Goal: Use online tool/utility

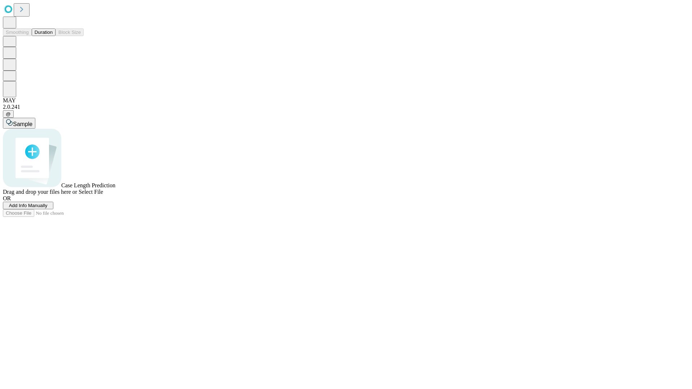
click at [53, 36] on button "Duration" at bounding box center [44, 32] width 24 height 8
click at [103, 195] on span "Select File" at bounding box center [91, 192] width 25 height 6
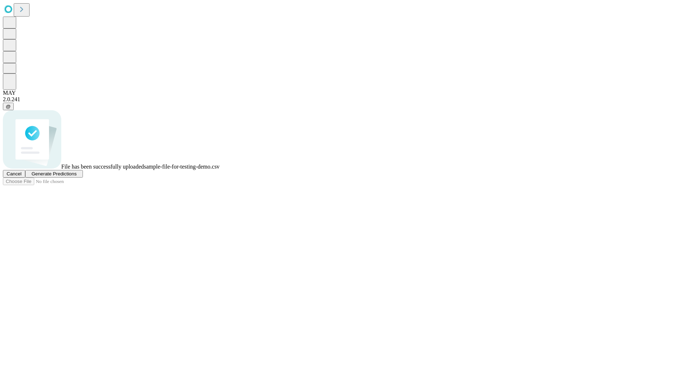
click at [76, 177] on span "Generate Predictions" at bounding box center [53, 173] width 45 height 5
